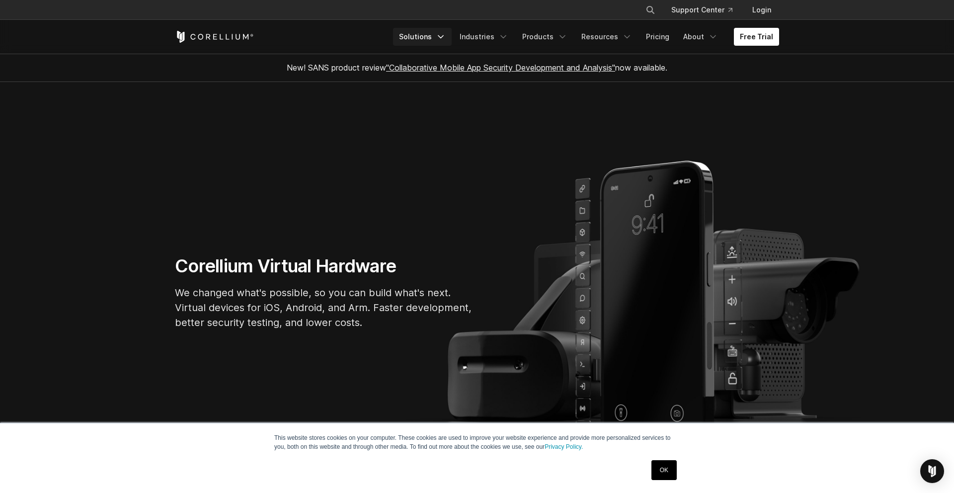
click at [437, 33] on link "Solutions" at bounding box center [422, 37] width 59 height 18
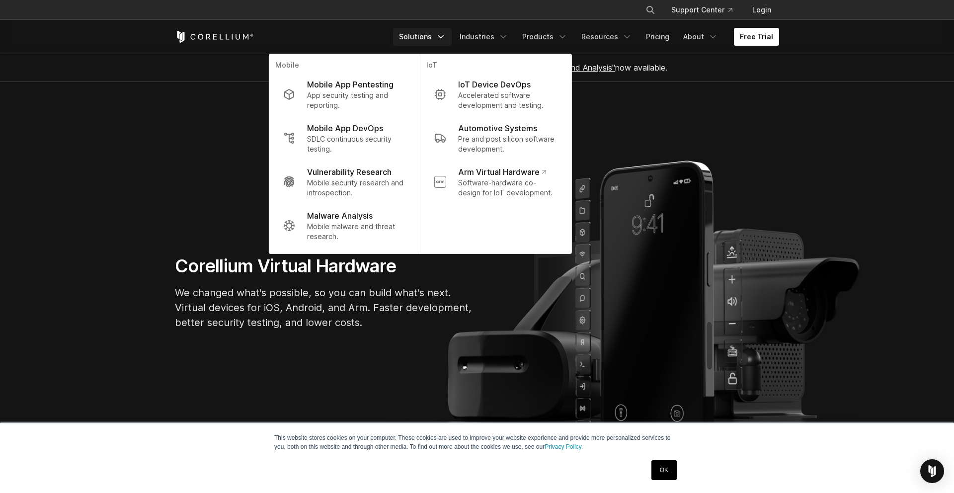
click at [219, 128] on section "Corellium Virtual Hardware We changed what's possible, so you can build what's …" at bounding box center [477, 296] width 954 height 429
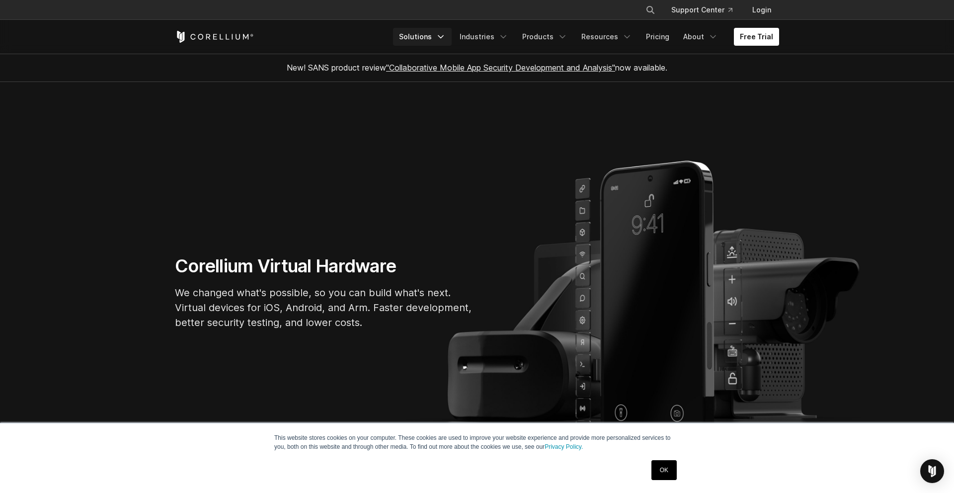
click at [430, 40] on link "Solutions" at bounding box center [422, 37] width 59 height 18
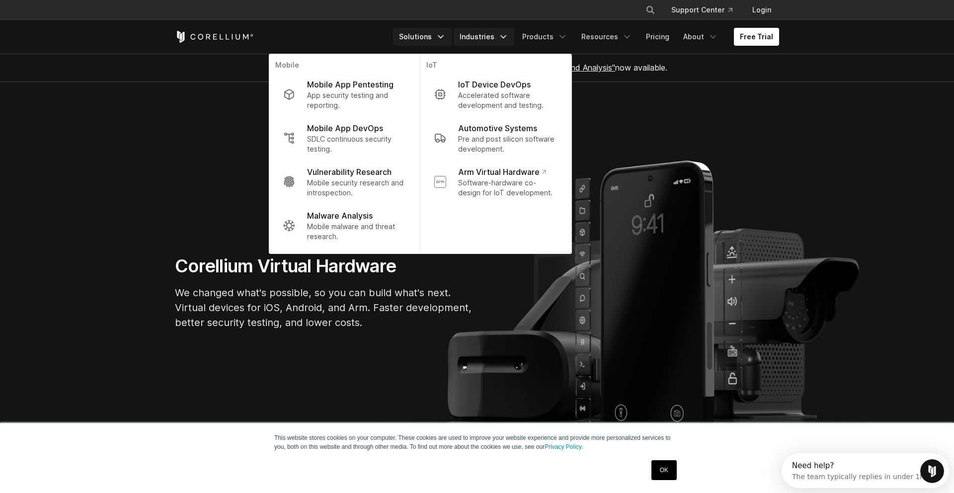
click at [502, 39] on link "Industries" at bounding box center [484, 37] width 61 height 18
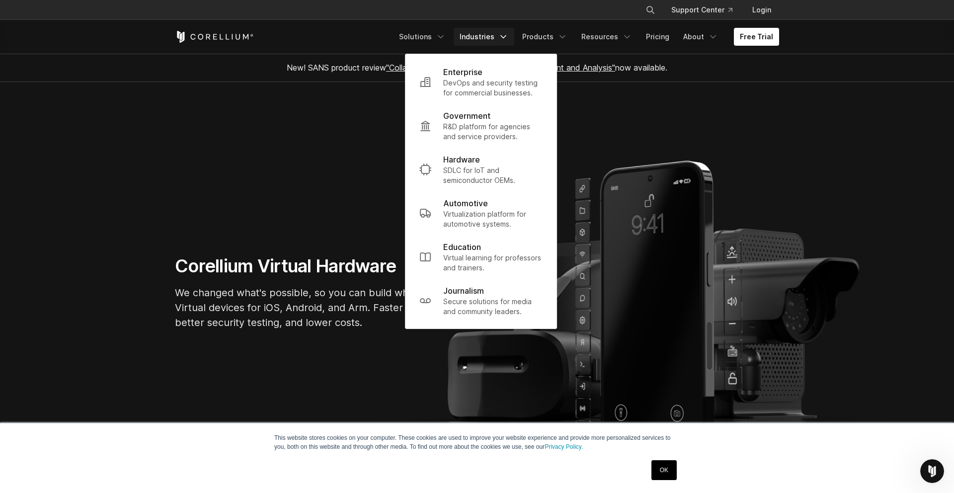
click at [314, 194] on section "Corellium Virtual Hardware We changed what's possible, so you can build what's …" at bounding box center [477, 296] width 954 height 429
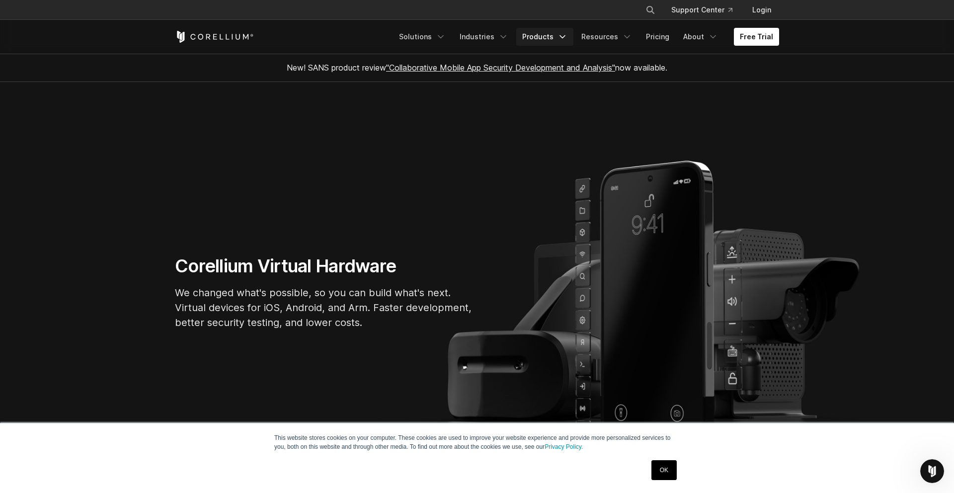
click at [559, 34] on link "Products" at bounding box center [544, 37] width 57 height 18
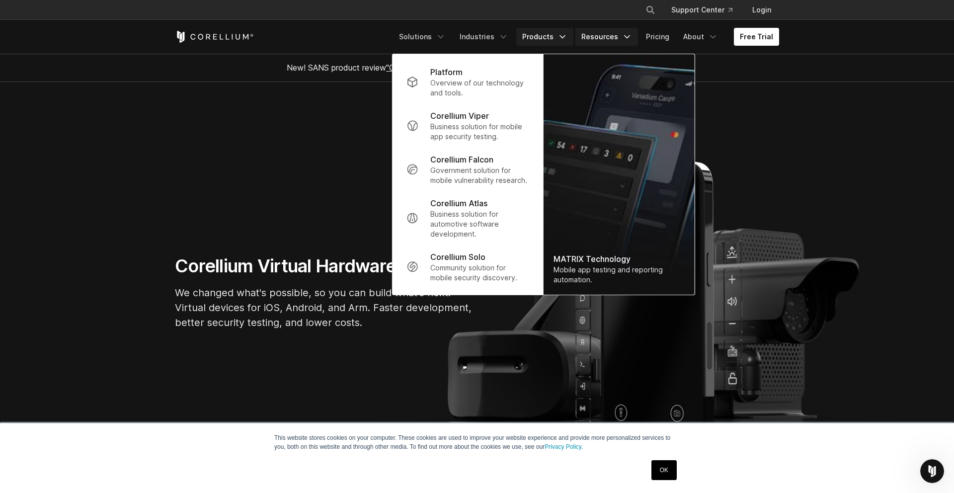
click at [617, 38] on link "Resources" at bounding box center [606, 37] width 63 height 18
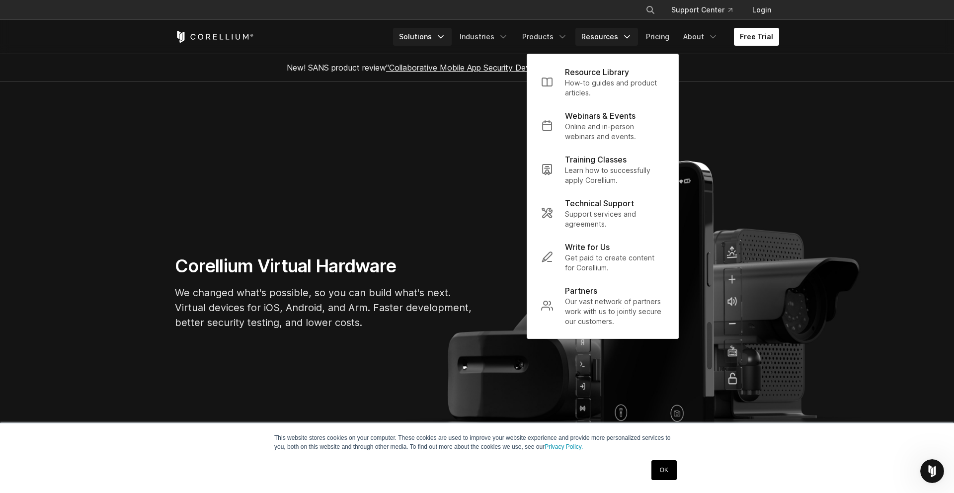
click at [442, 36] on link "Solutions" at bounding box center [422, 37] width 59 height 18
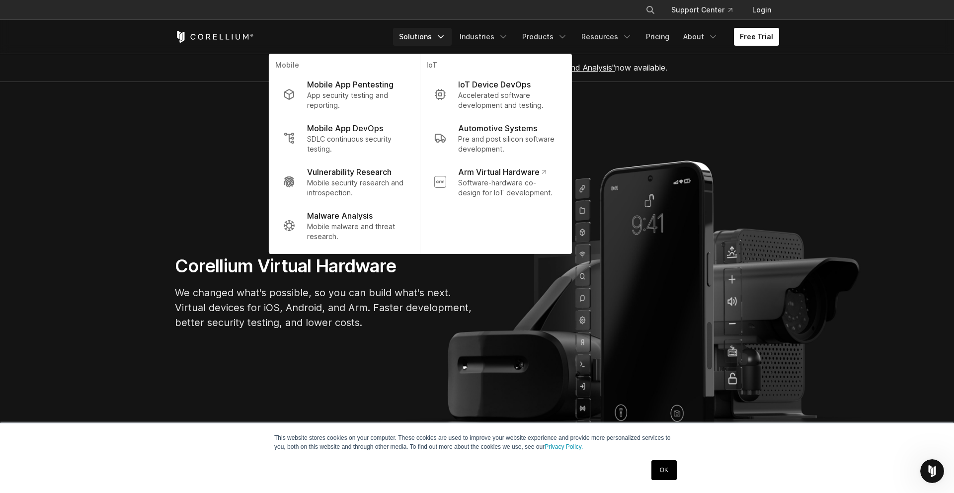
click at [670, 119] on section "Corellium Virtual Hardware We changed what's possible, so you can build what's …" at bounding box center [477, 296] width 954 height 429
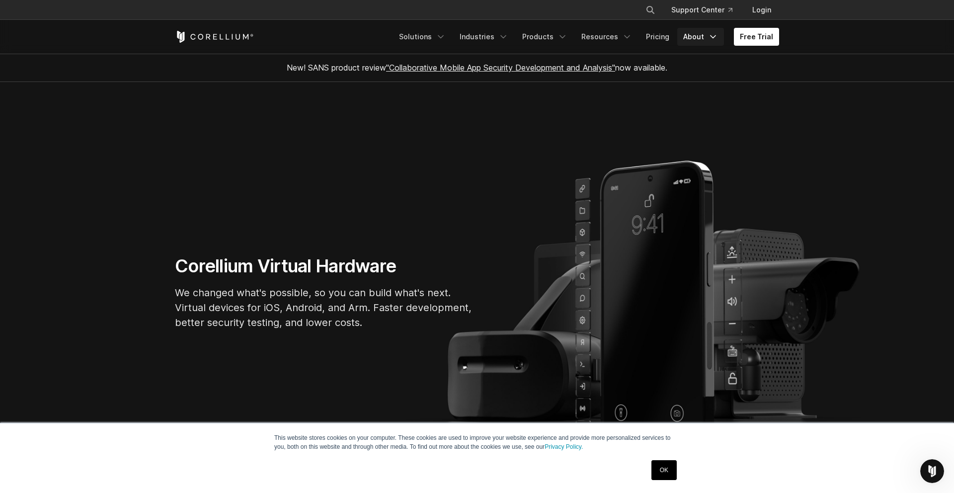
click at [686, 40] on link "About" at bounding box center [700, 37] width 47 height 18
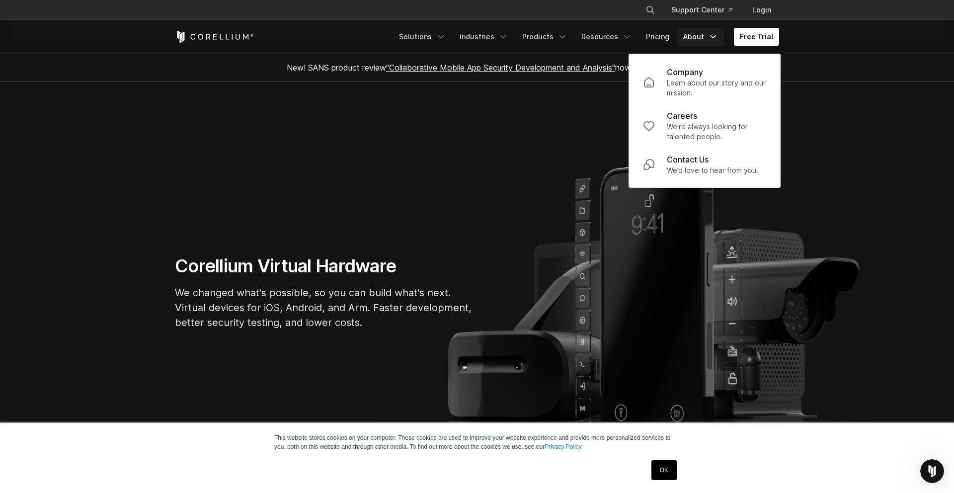
click at [695, 38] on link "About" at bounding box center [700, 37] width 47 height 18
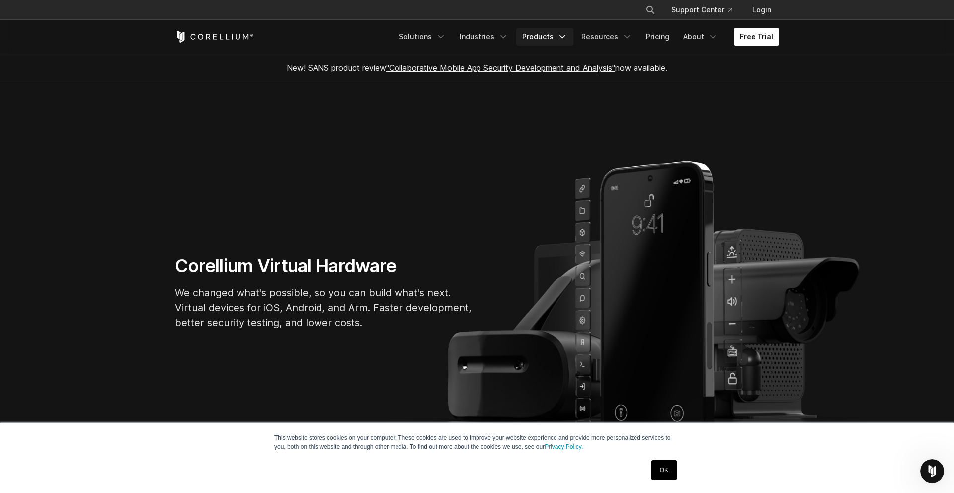
click at [548, 38] on link "Products" at bounding box center [544, 37] width 57 height 18
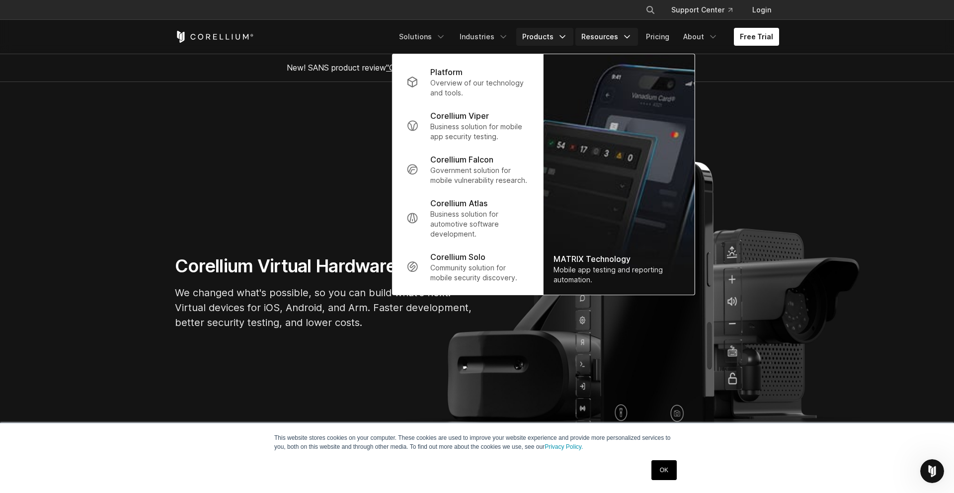
drag, startPoint x: 593, startPoint y: 36, endPoint x: 553, endPoint y: 33, distance: 40.9
click at [593, 36] on link "Resources" at bounding box center [606, 37] width 63 height 18
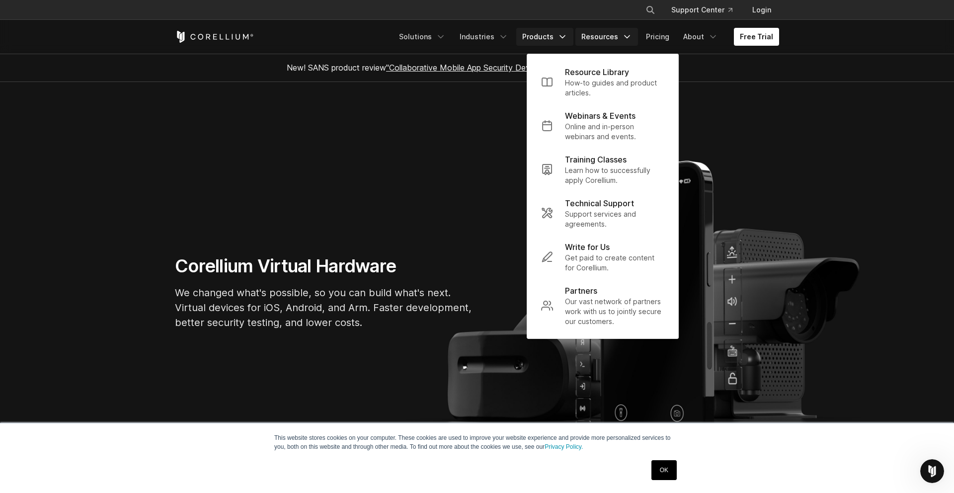
click at [546, 32] on link "Products" at bounding box center [544, 37] width 57 height 18
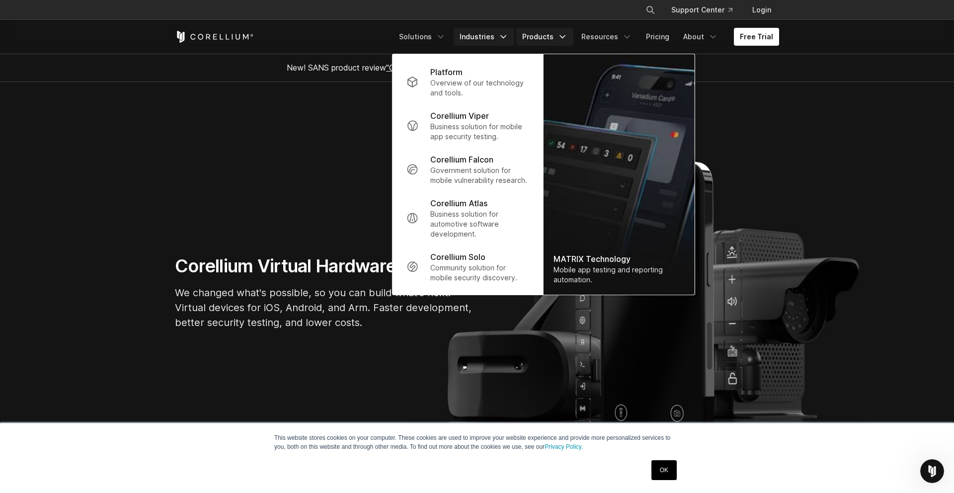
click at [471, 34] on link "Industries" at bounding box center [484, 37] width 61 height 18
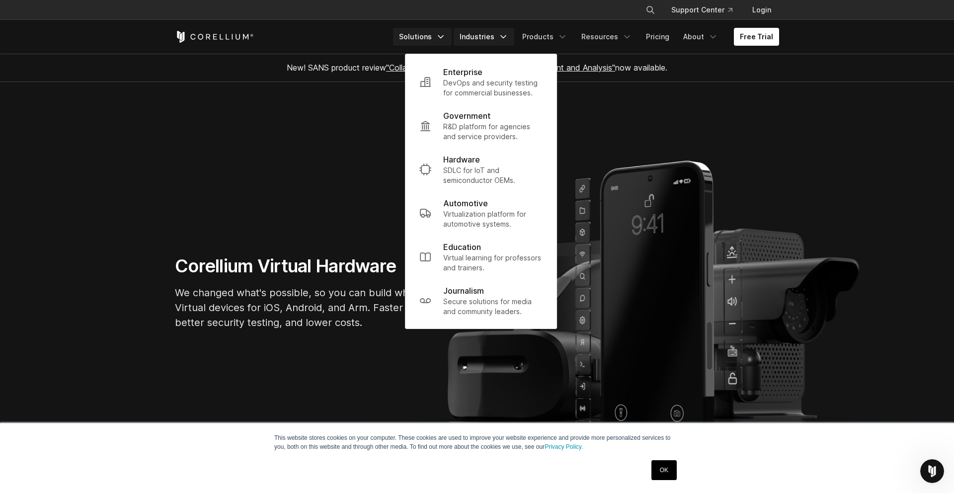
click at [427, 37] on link "Solutions" at bounding box center [422, 37] width 59 height 18
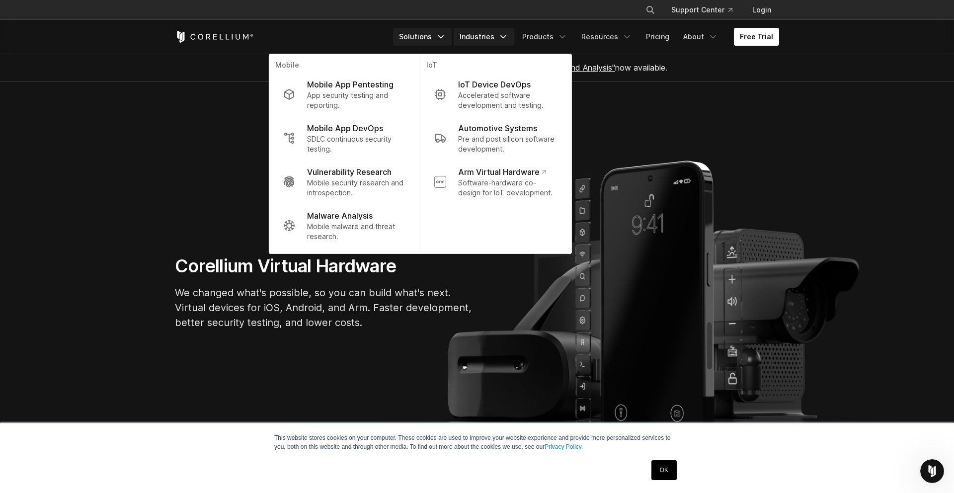
click at [473, 36] on link "Industries" at bounding box center [484, 37] width 61 height 18
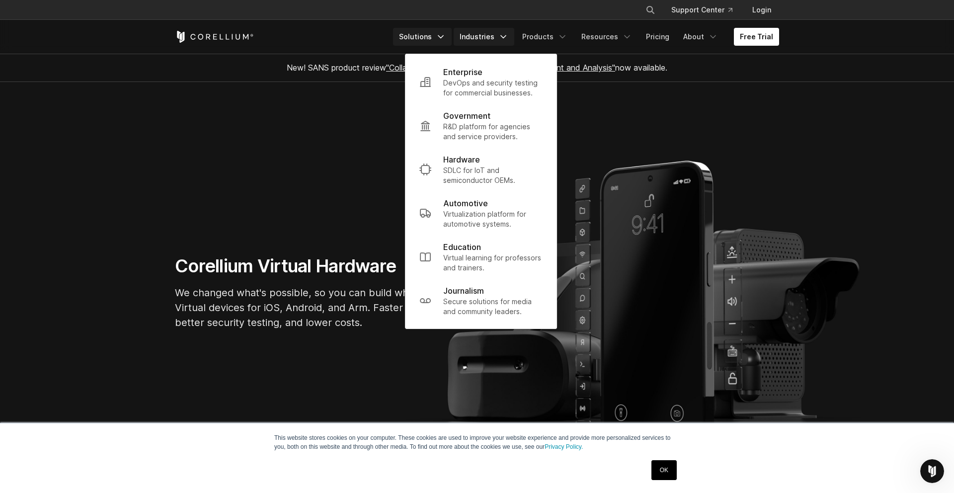
drag, startPoint x: 411, startPoint y: 38, endPoint x: 431, endPoint y: 36, distance: 20.4
click at [411, 37] on link "Solutions" at bounding box center [422, 37] width 59 height 18
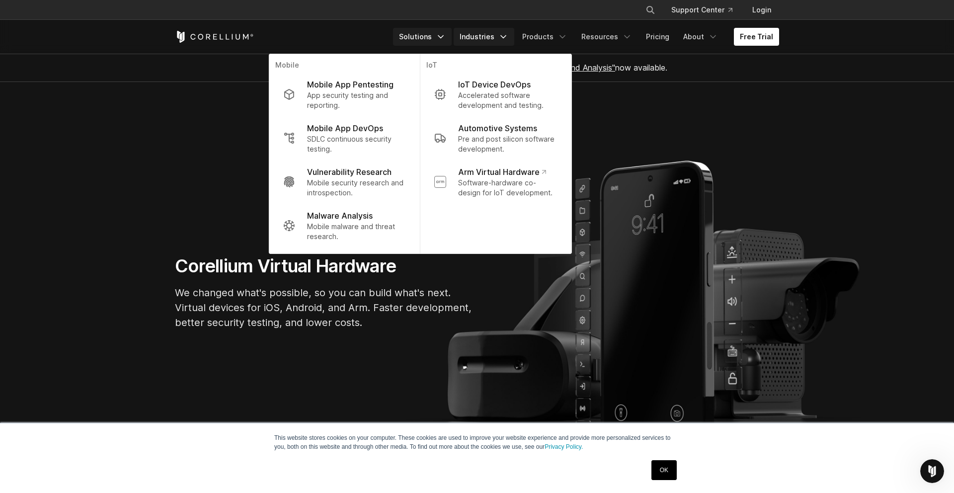
click at [477, 37] on link "Industries" at bounding box center [484, 37] width 61 height 18
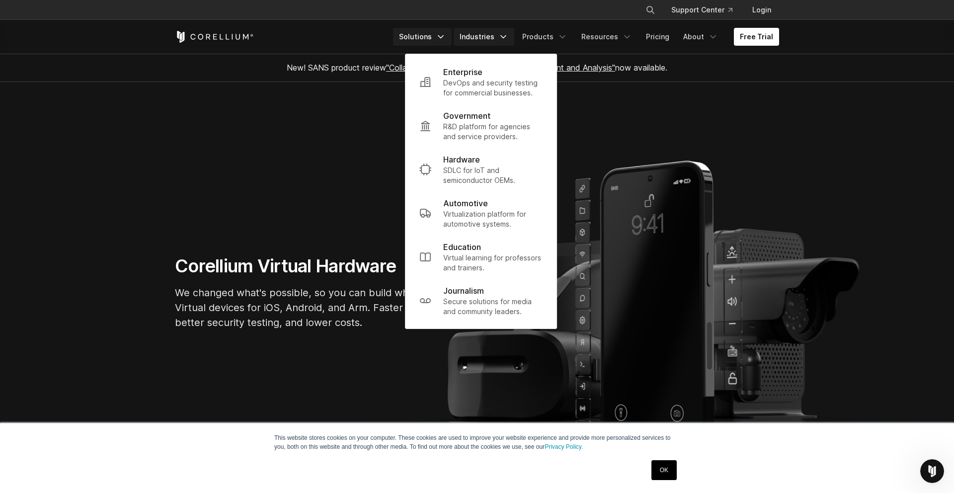
drag, startPoint x: 405, startPoint y: 39, endPoint x: 419, endPoint y: 38, distance: 14.0
click at [405, 39] on link "Solutions" at bounding box center [422, 37] width 59 height 18
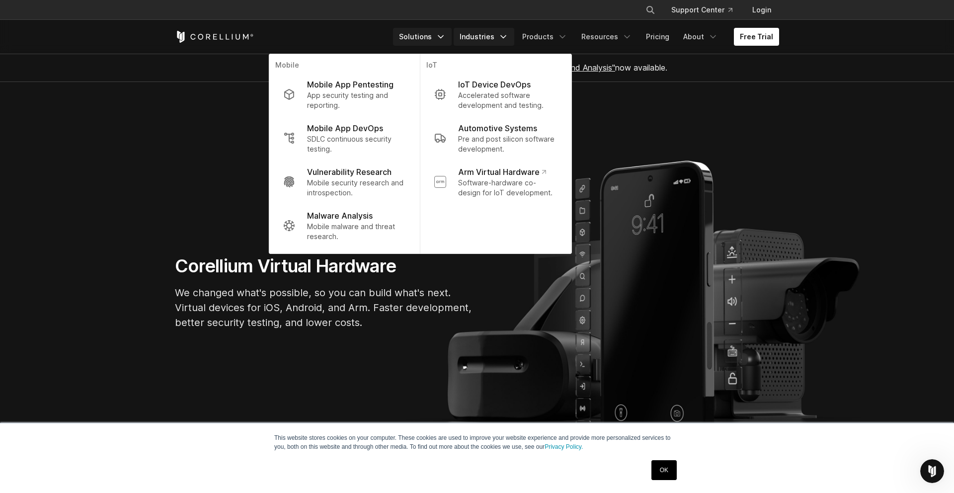
click at [467, 37] on link "Industries" at bounding box center [484, 37] width 61 height 18
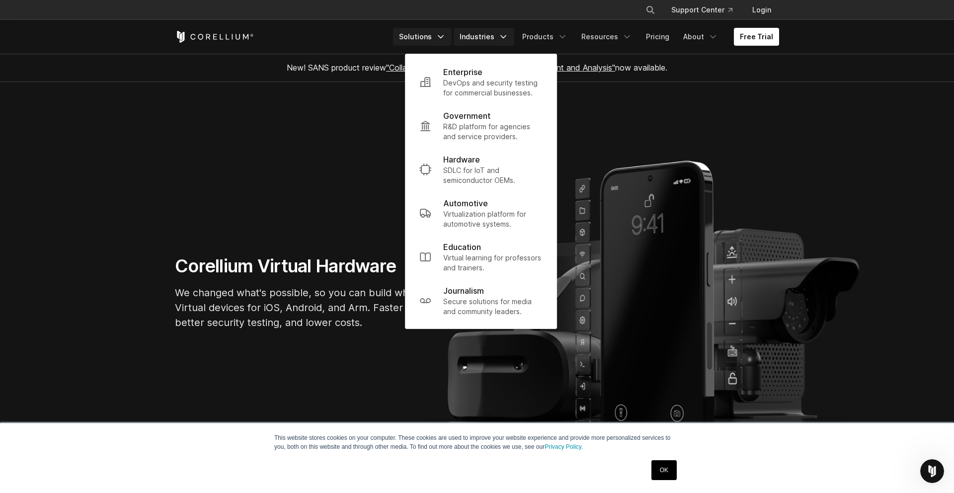
click at [414, 36] on link "Solutions" at bounding box center [422, 37] width 59 height 18
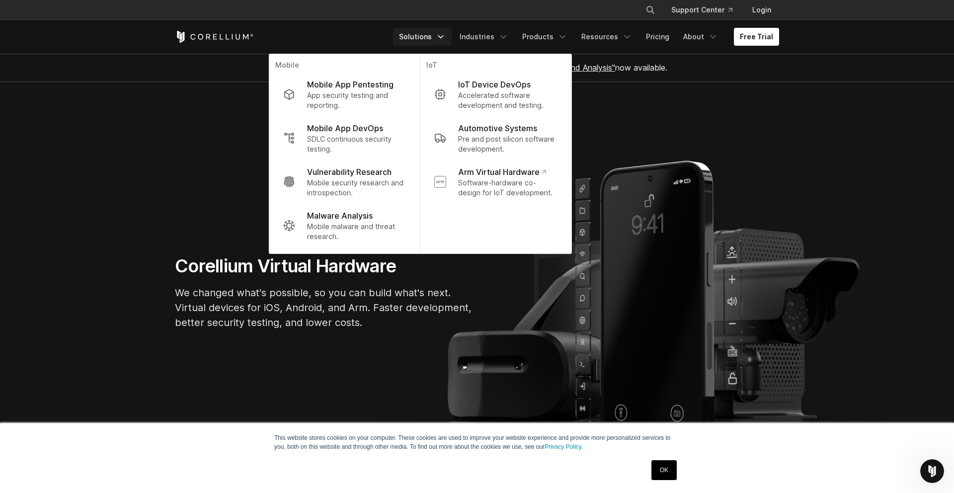
click at [635, 123] on section "Corellium Virtual Hardware We changed what's possible, so you can build what's …" at bounding box center [477, 296] width 954 height 429
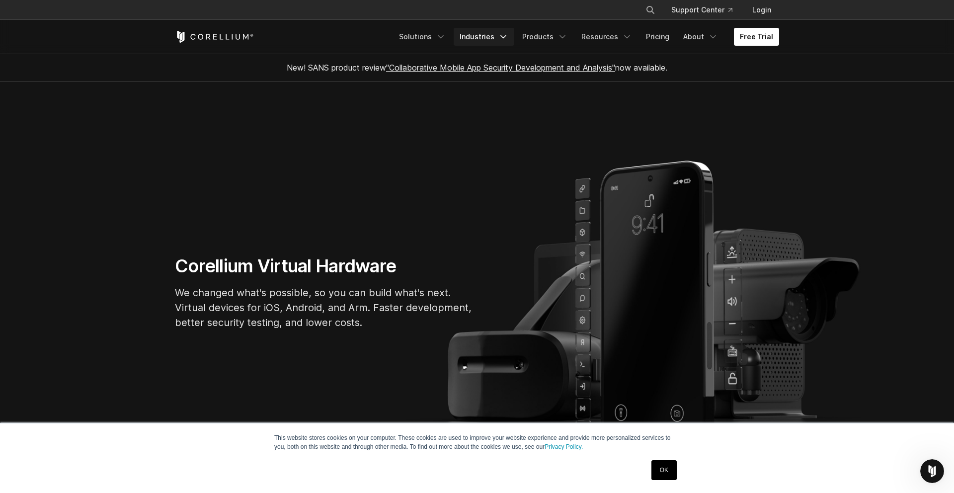
click at [491, 38] on link "Industries" at bounding box center [484, 37] width 61 height 18
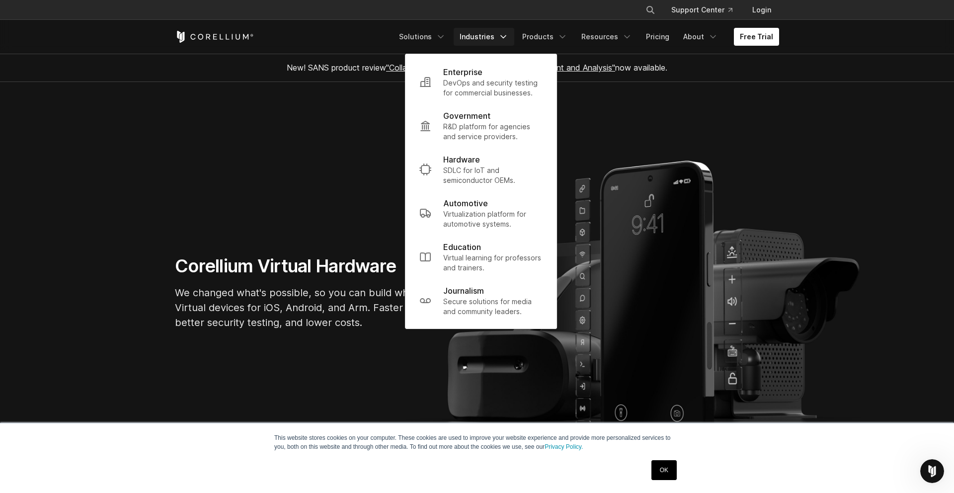
click at [331, 158] on section "Corellium Virtual Hardware We changed what's possible, so you can build what's …" at bounding box center [477, 296] width 954 height 429
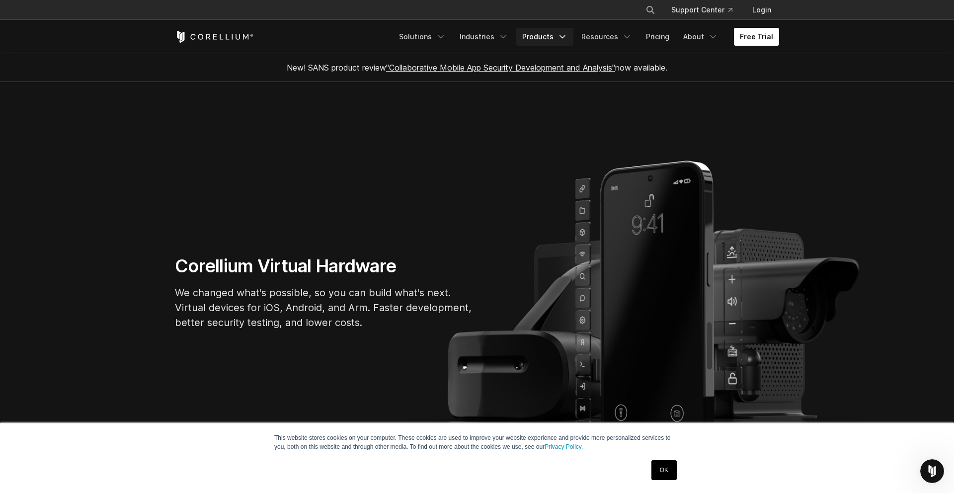
click at [528, 40] on link "Products" at bounding box center [544, 37] width 57 height 18
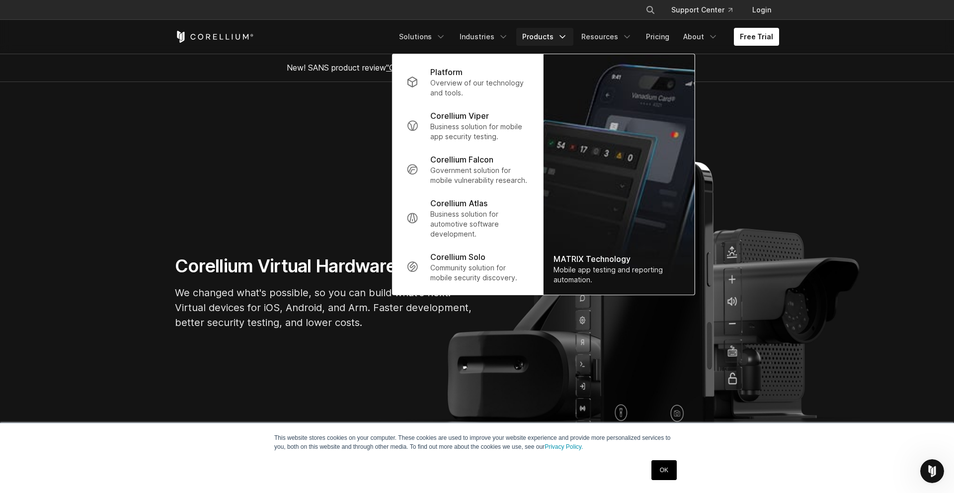
click at [816, 122] on section "Corellium Virtual Hardware We changed what's possible, so you can build what's …" at bounding box center [477, 296] width 954 height 429
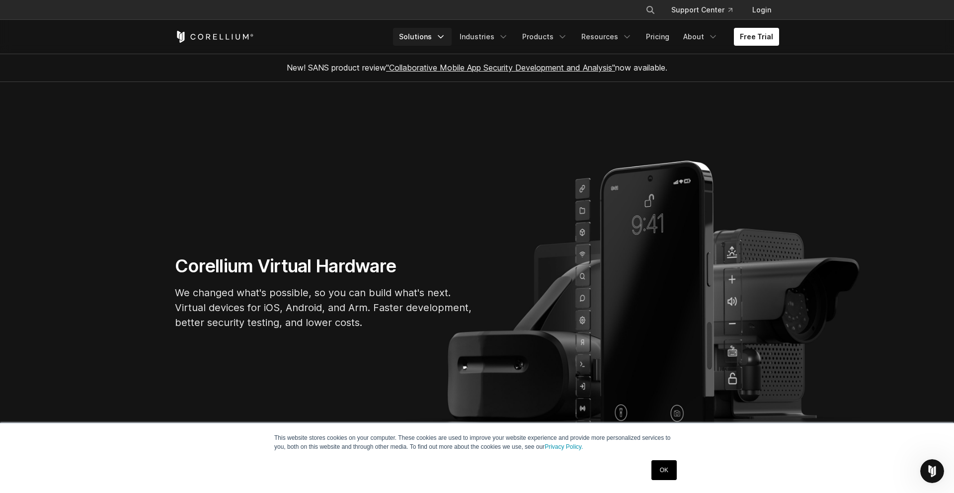
click at [437, 34] on link "Solutions" at bounding box center [422, 37] width 59 height 18
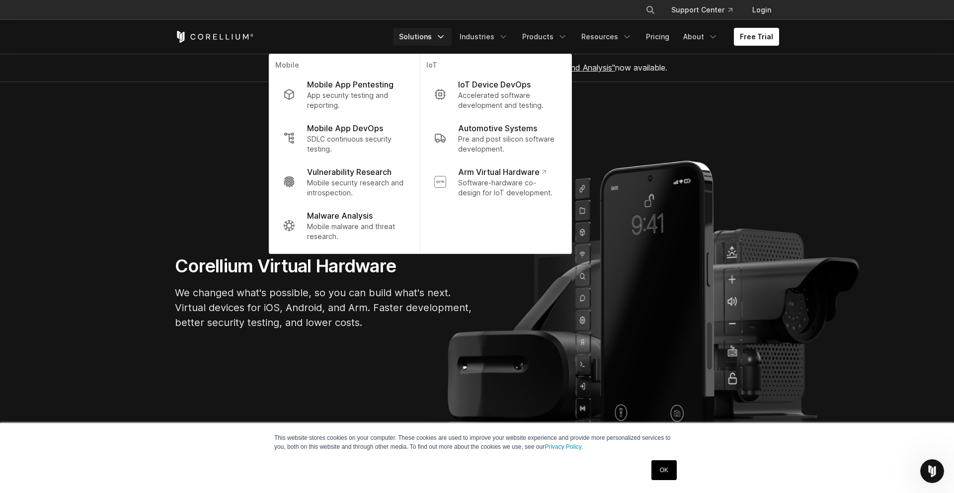
click at [229, 186] on section "Corellium Virtual Hardware We changed what's possible, so you can build what's …" at bounding box center [477, 296] width 954 height 429
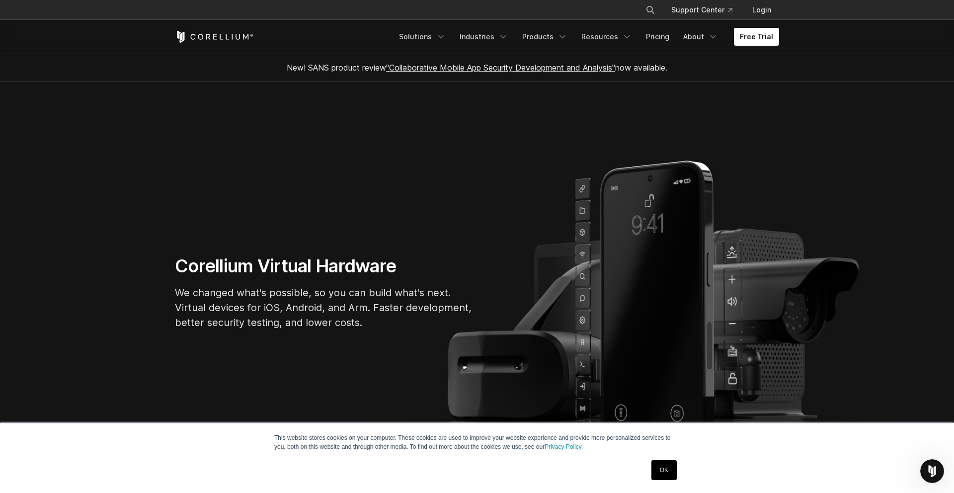
click at [185, 270] on h1 "Corellium Virtual Hardware" at bounding box center [324, 266] width 298 height 22
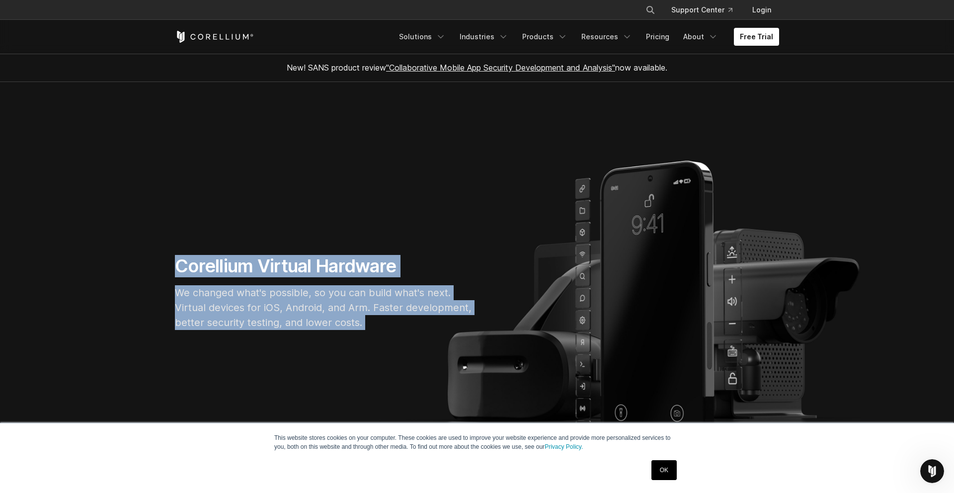
drag, startPoint x: 185, startPoint y: 270, endPoint x: 387, endPoint y: 332, distance: 211.6
click at [390, 333] on div "Corellium Virtual Hardware We changed what's possible, so you can build what's …" at bounding box center [324, 296] width 318 height 83
click at [378, 326] on p "We changed what's possible, so you can build what's next. Virtual devices for i…" at bounding box center [324, 307] width 298 height 45
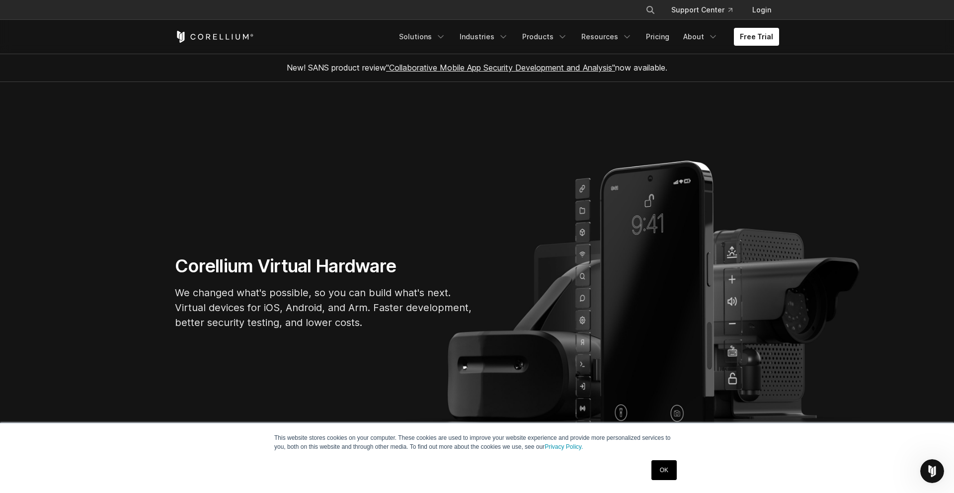
click at [378, 326] on p "We changed what's possible, so you can build what's next. Virtual devices for i…" at bounding box center [324, 307] width 298 height 45
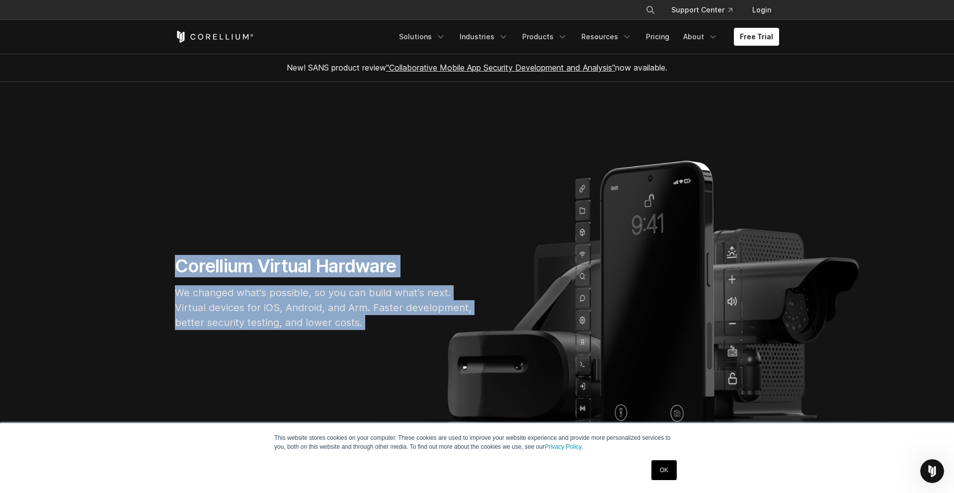
drag, startPoint x: 378, startPoint y: 326, endPoint x: 188, endPoint y: 273, distance: 197.1
click at [188, 274] on div "Corellium Virtual Hardware We changed what's possible, so you can build what's …" at bounding box center [324, 296] width 318 height 83
click at [188, 273] on h1 "Corellium Virtual Hardware" at bounding box center [324, 266] width 298 height 22
drag, startPoint x: 188, startPoint y: 273, endPoint x: 390, endPoint y: 328, distance: 209.8
click at [390, 328] on div "Corellium Virtual Hardware We changed what's possible, so you can build what's …" at bounding box center [324, 296] width 318 height 83
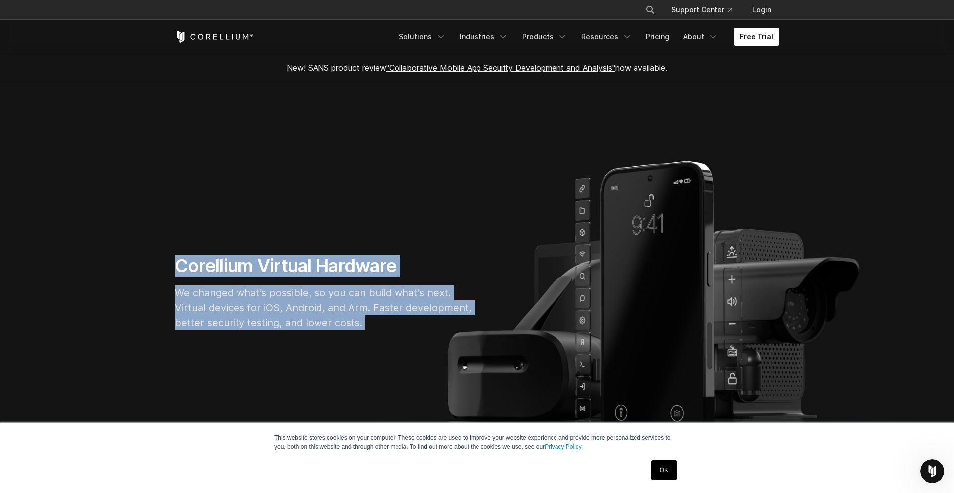
click at [390, 326] on p "We changed what's possible, so you can build what's next. Virtual devices for i…" at bounding box center [324, 307] width 298 height 45
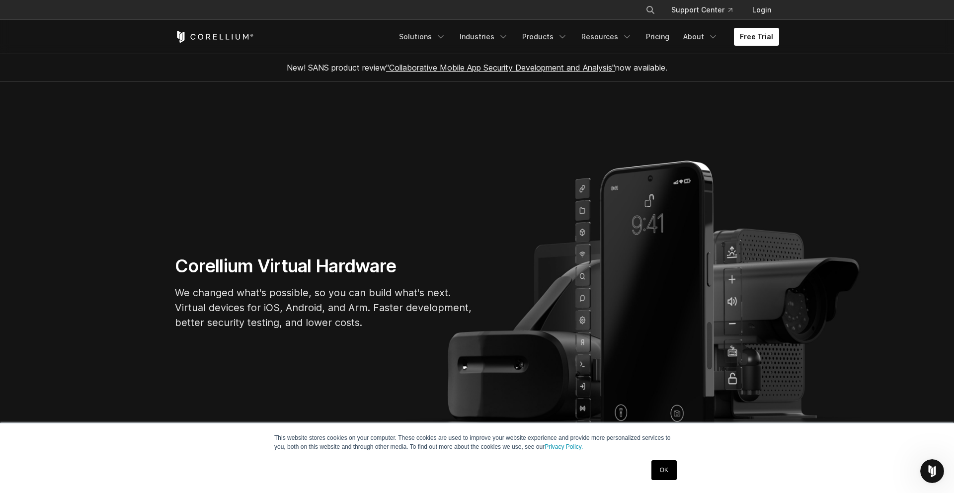
click at [390, 326] on p "We changed what's possible, so you can build what's next. Virtual devices for i…" at bounding box center [324, 307] width 298 height 45
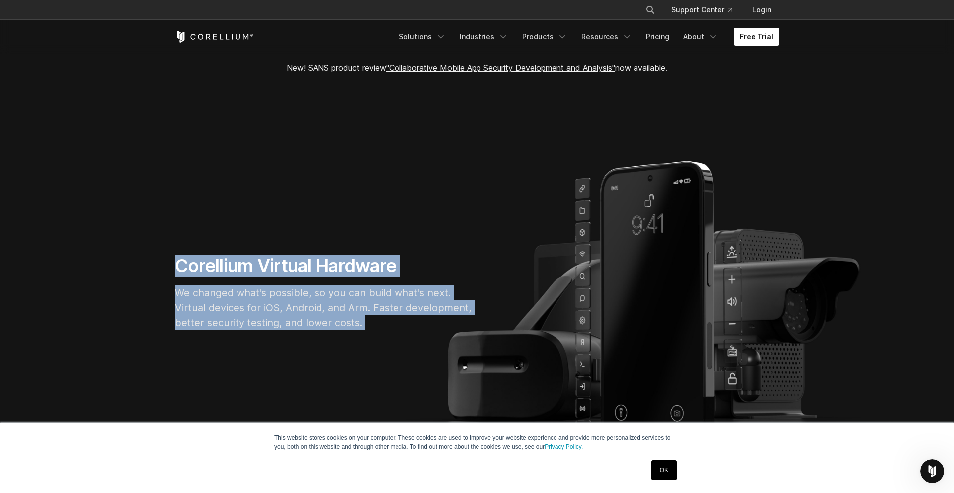
drag, startPoint x: 390, startPoint y: 326, endPoint x: 197, endPoint y: 263, distance: 202.4
click at [198, 263] on div "Corellium Virtual Hardware We changed what's possible, so you can build what's …" at bounding box center [324, 296] width 318 height 83
click at [197, 263] on h1 "Corellium Virtual Hardware" at bounding box center [324, 266] width 298 height 22
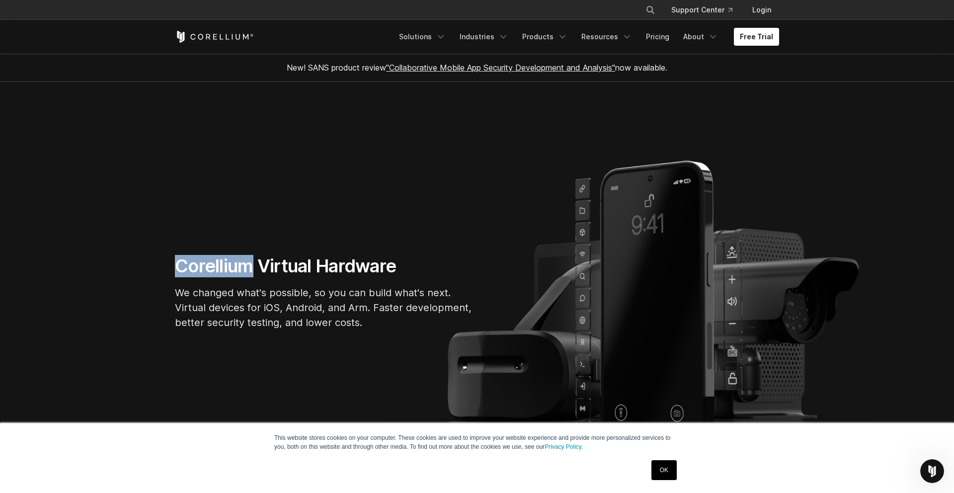
click at [197, 263] on h1 "Corellium Virtual Hardware" at bounding box center [324, 266] width 298 height 22
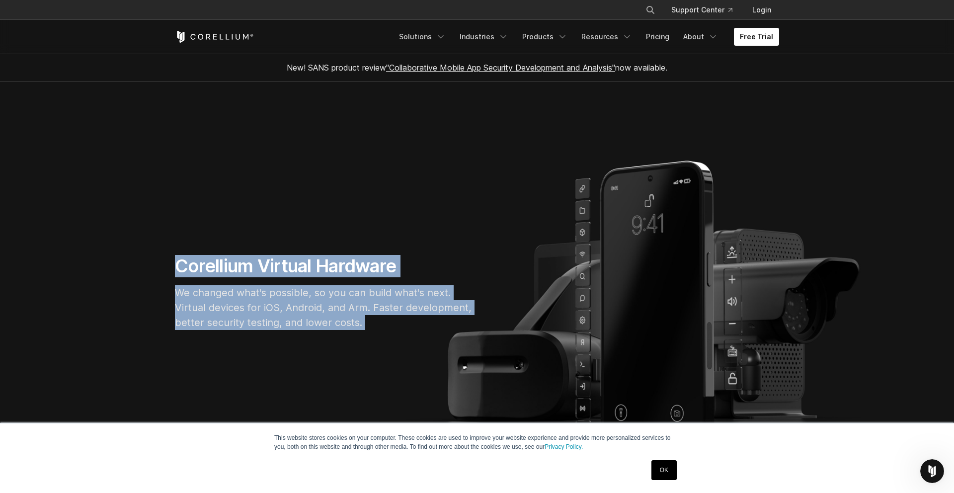
drag, startPoint x: 197, startPoint y: 263, endPoint x: 383, endPoint y: 330, distance: 197.6
click at [383, 330] on div "Corellium Virtual Hardware We changed what's possible, so you can build what's …" at bounding box center [324, 296] width 318 height 83
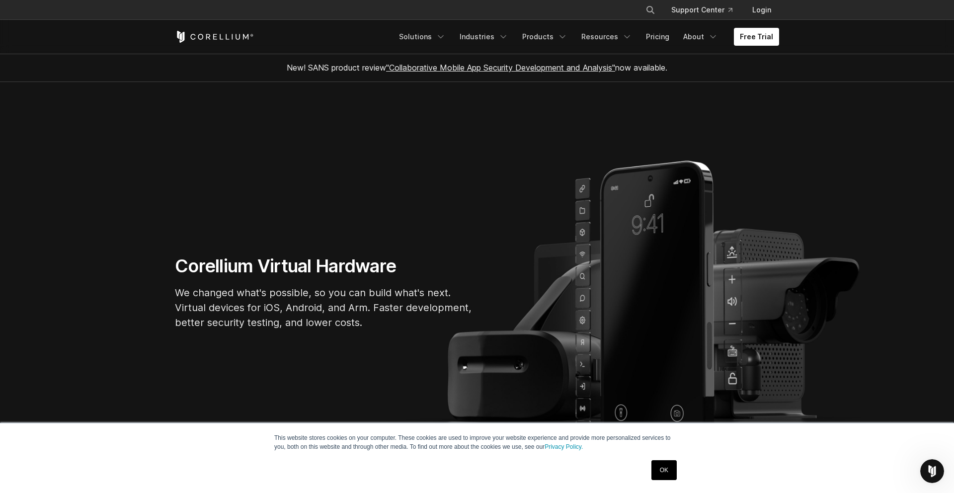
click at [383, 330] on div "Corellium Virtual Hardware We changed what's possible, so you can build what's …" at bounding box center [324, 296] width 318 height 83
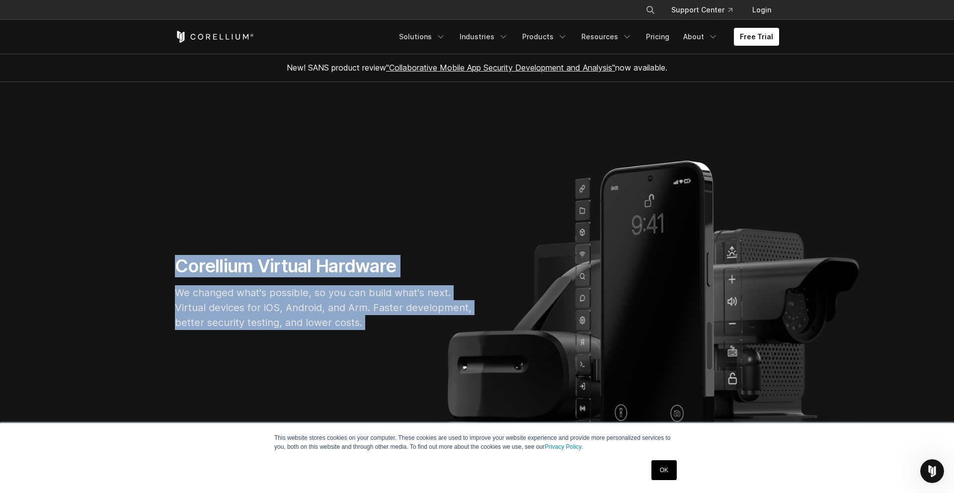
drag, startPoint x: 383, startPoint y: 330, endPoint x: 186, endPoint y: 270, distance: 205.8
click at [186, 270] on div "Corellium Virtual Hardware We changed what's possible, so you can build what's …" at bounding box center [324, 296] width 318 height 83
click at [186, 270] on h1 "Corellium Virtual Hardware" at bounding box center [324, 266] width 298 height 22
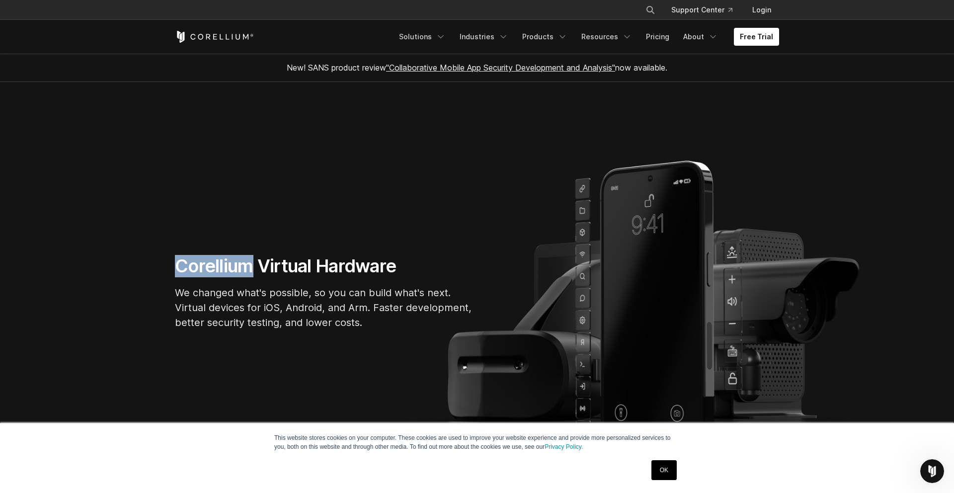
click at [186, 270] on h1 "Corellium Virtual Hardware" at bounding box center [324, 266] width 298 height 22
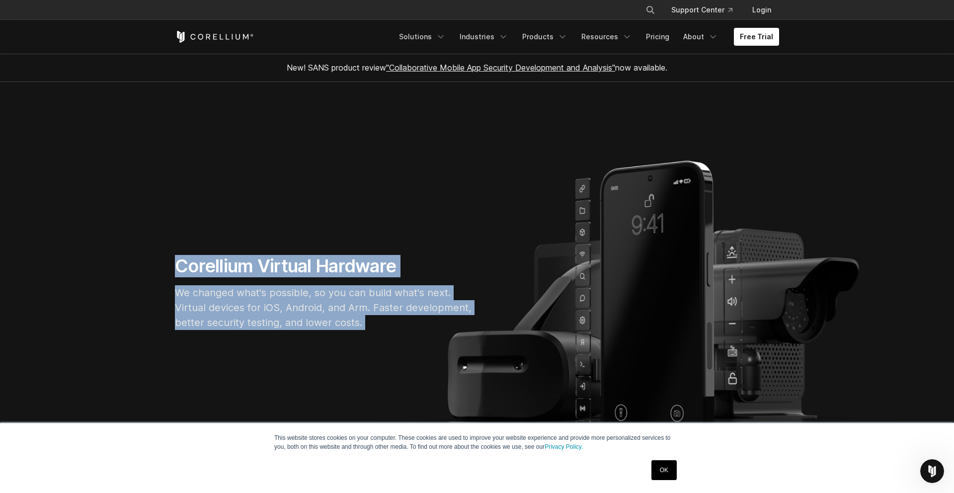
drag, startPoint x: 186, startPoint y: 270, endPoint x: 376, endPoint y: 326, distance: 198.1
click at [376, 326] on div "Corellium Virtual Hardware We changed what's possible, so you can build what's …" at bounding box center [324, 296] width 318 height 83
click at [376, 326] on p "We changed what's possible, so you can build what's next. Virtual devices for i…" at bounding box center [324, 307] width 298 height 45
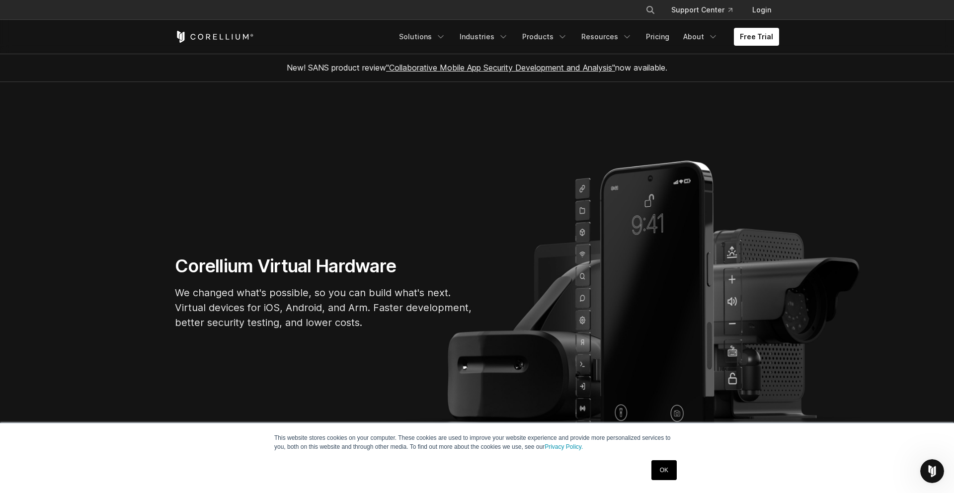
click at [376, 326] on p "We changed what's possible, so you can build what's next. Virtual devices for i…" at bounding box center [324, 307] width 298 height 45
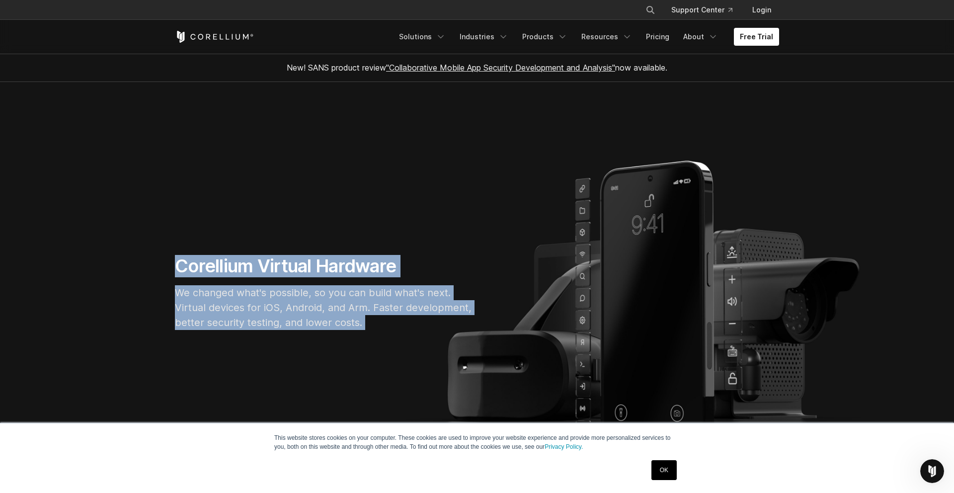
drag, startPoint x: 376, startPoint y: 326, endPoint x: 183, endPoint y: 261, distance: 203.6
click at [183, 261] on div "Corellium Virtual Hardware We changed what's possible, so you can build what's …" at bounding box center [324, 296] width 318 height 83
click at [183, 261] on h1 "Corellium Virtual Hardware" at bounding box center [324, 266] width 298 height 22
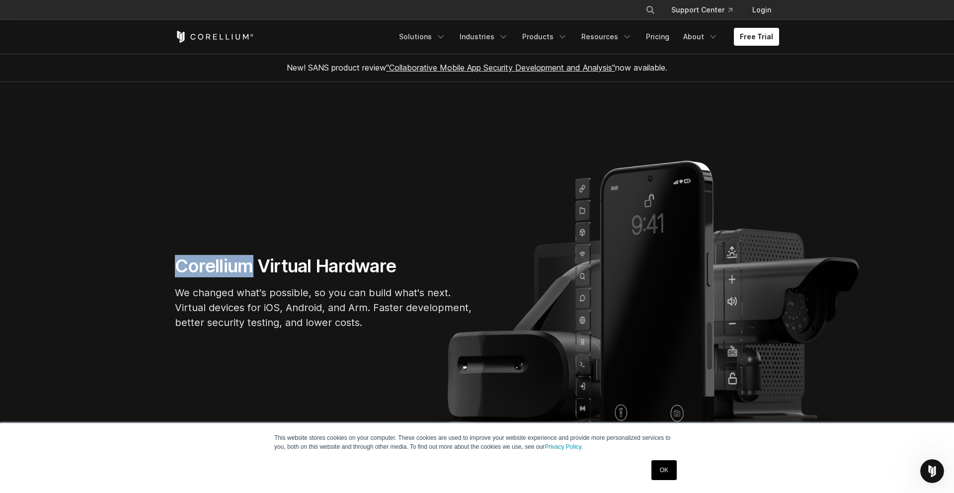
click at [183, 261] on h1 "Corellium Virtual Hardware" at bounding box center [324, 266] width 298 height 22
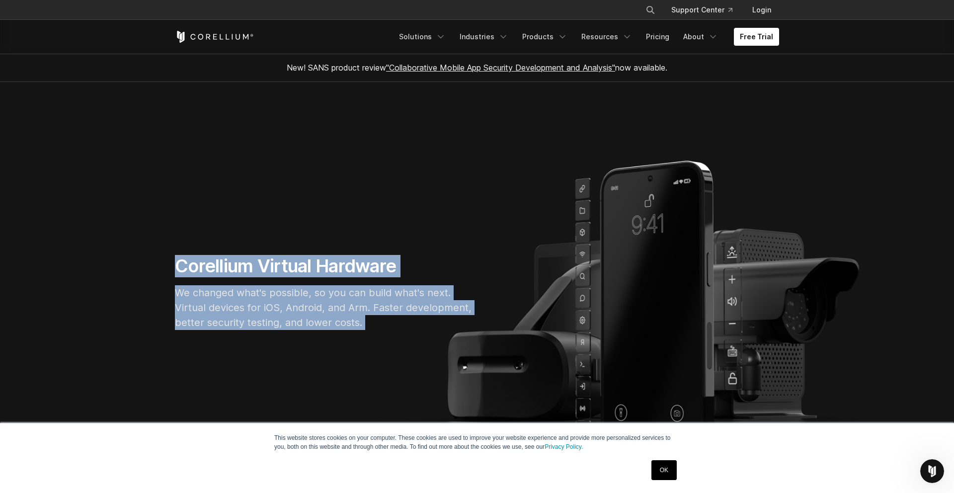
drag, startPoint x: 183, startPoint y: 261, endPoint x: 388, endPoint y: 330, distance: 216.1
click at [388, 330] on div "Corellium Virtual Hardware We changed what's possible, so you can build what's …" at bounding box center [324, 296] width 318 height 83
click at [388, 328] on p "We changed what's possible, so you can build what's next. Virtual devices for i…" at bounding box center [324, 307] width 298 height 45
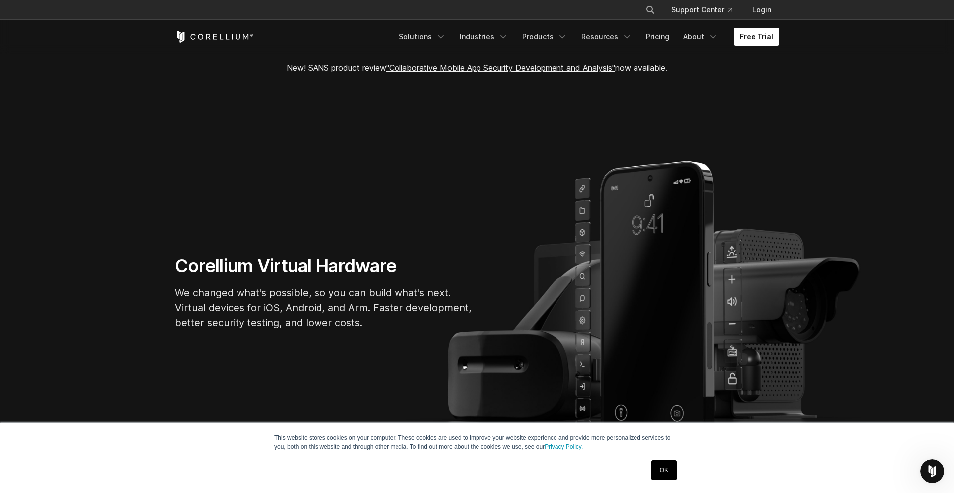
click at [388, 328] on p "We changed what's possible, so you can build what's next. Virtual devices for i…" at bounding box center [324, 307] width 298 height 45
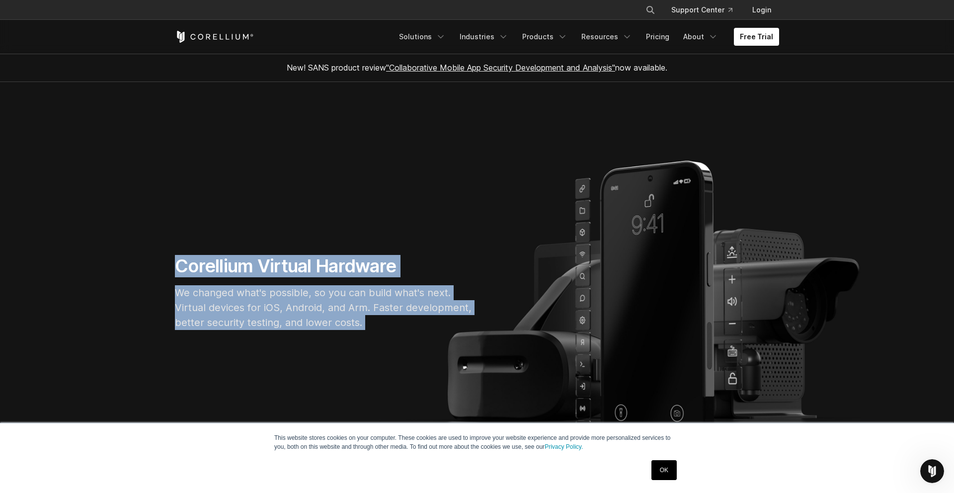
drag, startPoint x: 388, startPoint y: 328, endPoint x: 204, endPoint y: 269, distance: 192.7
click at [204, 269] on div "Corellium Virtual Hardware We changed what's possible, so you can build what's …" at bounding box center [324, 296] width 318 height 83
click at [204, 269] on h1 "Corellium Virtual Hardware" at bounding box center [324, 266] width 298 height 22
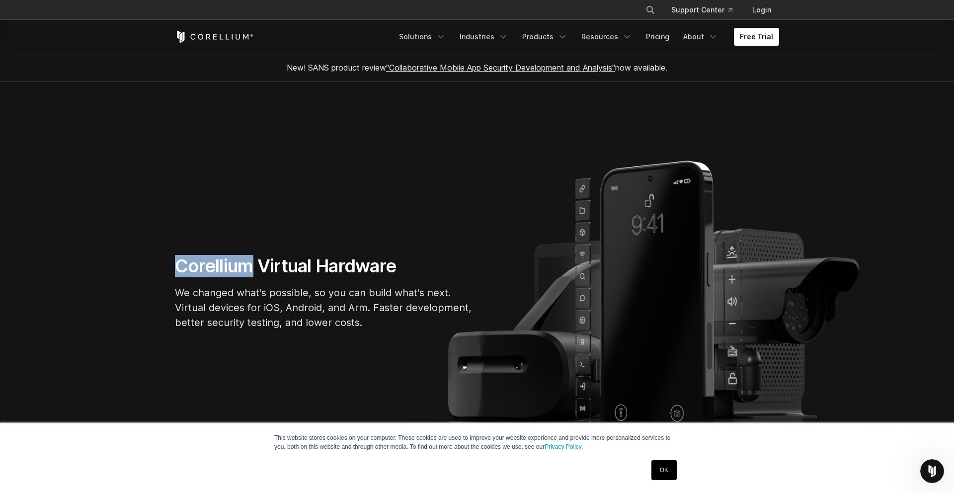
click at [204, 269] on h1 "Corellium Virtual Hardware" at bounding box center [324, 266] width 298 height 22
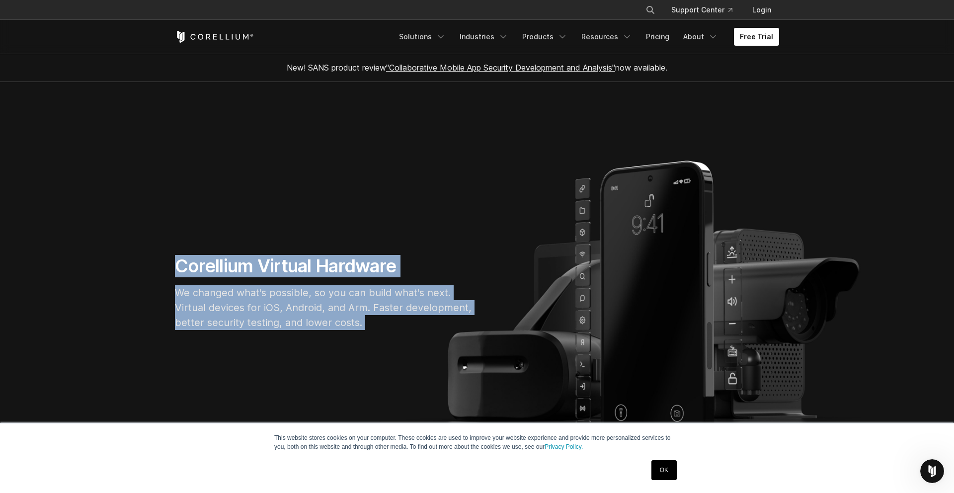
drag, startPoint x: 204, startPoint y: 269, endPoint x: 376, endPoint y: 329, distance: 182.1
click at [376, 329] on div "Corellium Virtual Hardware We changed what's possible, so you can build what's …" at bounding box center [324, 296] width 318 height 83
click at [376, 329] on p "We changed what's possible, so you can build what's next. Virtual devices for i…" at bounding box center [324, 307] width 298 height 45
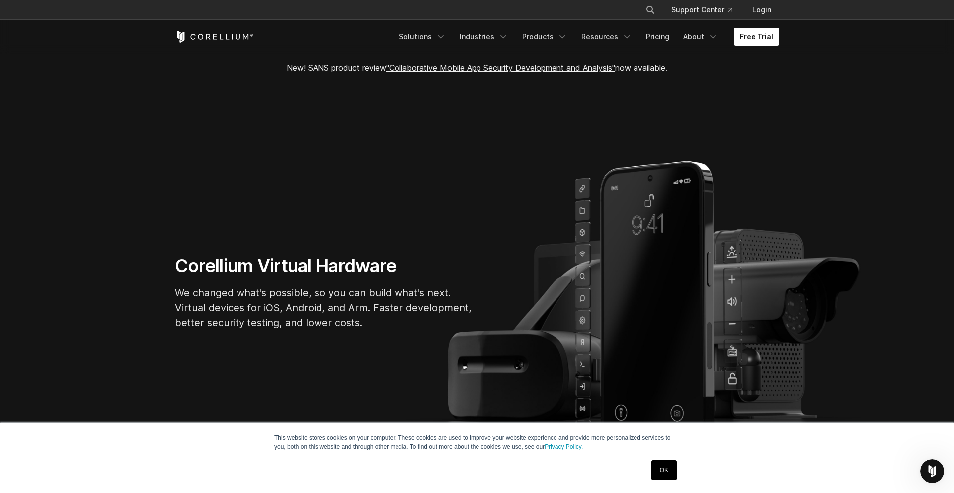
click at [376, 329] on p "We changed what's possible, so you can build what's next. Virtual devices for i…" at bounding box center [324, 307] width 298 height 45
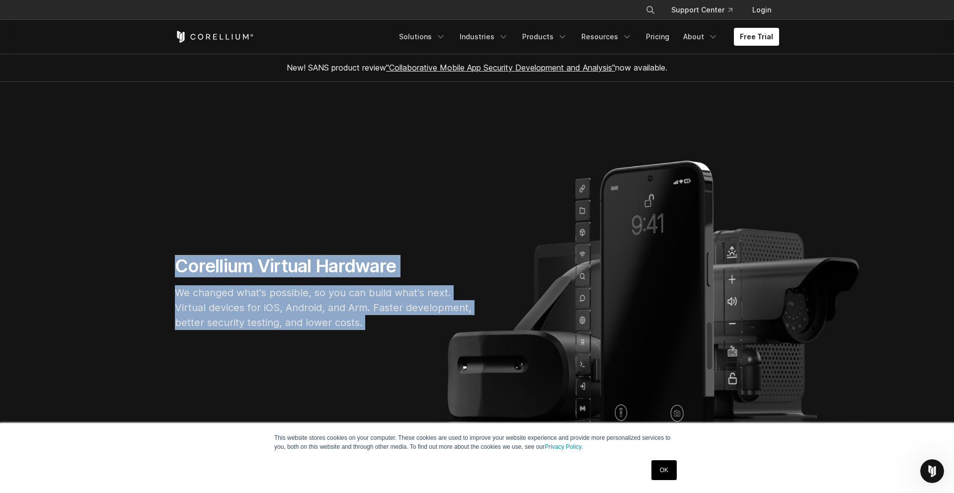
drag, startPoint x: 376, startPoint y: 329, endPoint x: 199, endPoint y: 264, distance: 189.0
click at [204, 270] on div "Corellium Virtual Hardware We changed what's possible, so you can build what's …" at bounding box center [324, 296] width 318 height 83
